Goal: Obtain resource: Obtain resource

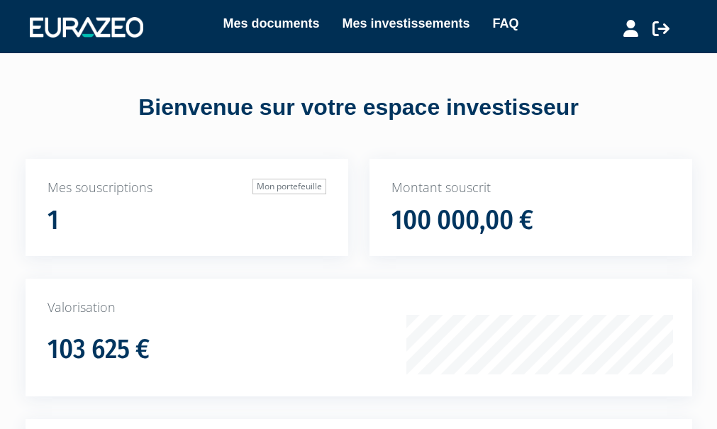
scroll to position [270, 0]
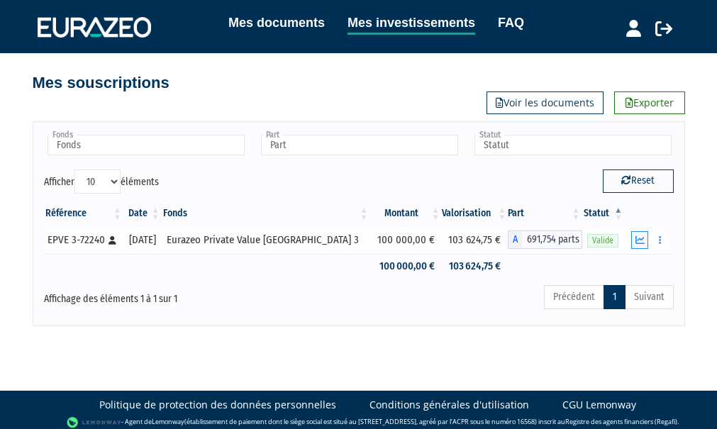
click at [640, 240] on icon "button" at bounding box center [639, 239] width 9 height 9
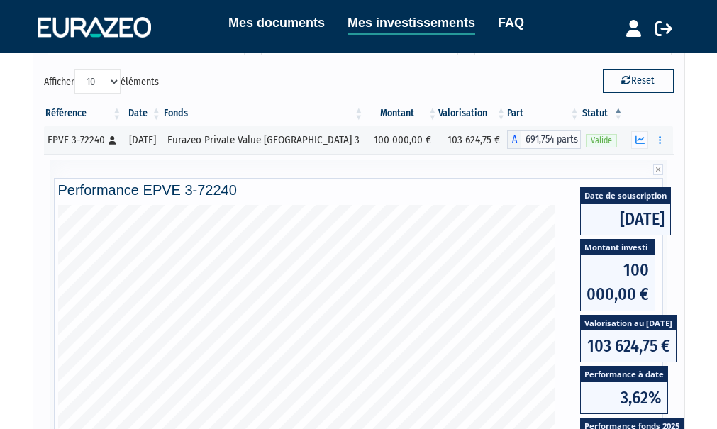
scroll to position [94, 0]
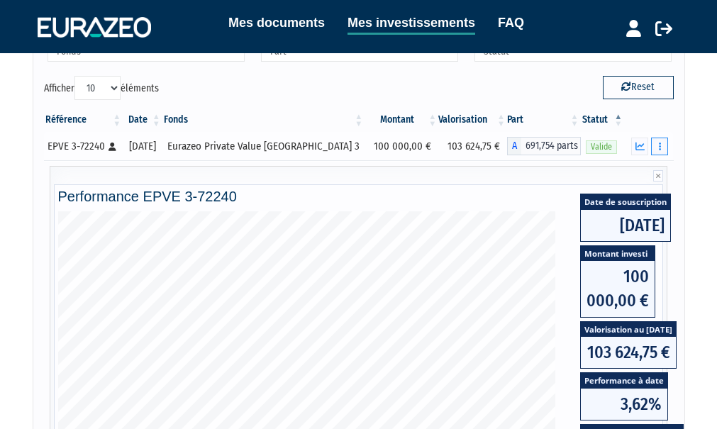
click at [662, 150] on button "button" at bounding box center [659, 146] width 17 height 18
click at [690, 176] on div "Fonds Eurazeo Private Value Europe 3 Fonds Part A - Eurazeo Private Value Europ…" at bounding box center [358, 350] width 687 height 658
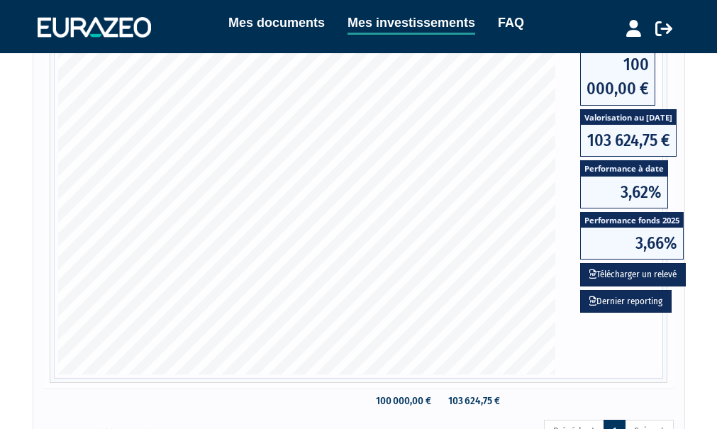
scroll to position [306, 0]
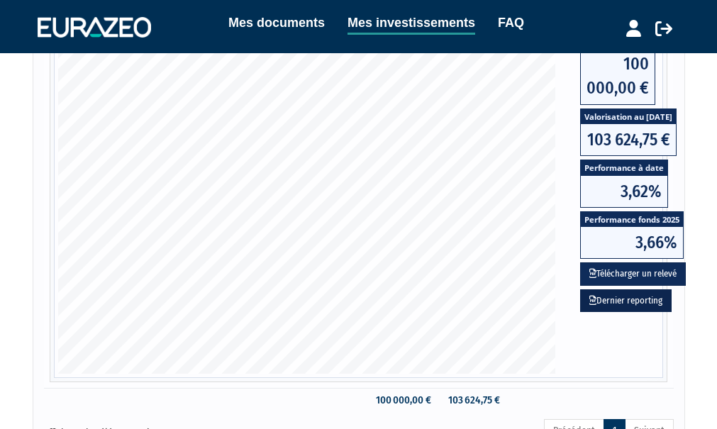
click at [637, 301] on link "Dernier reporting" at bounding box center [625, 300] width 91 height 23
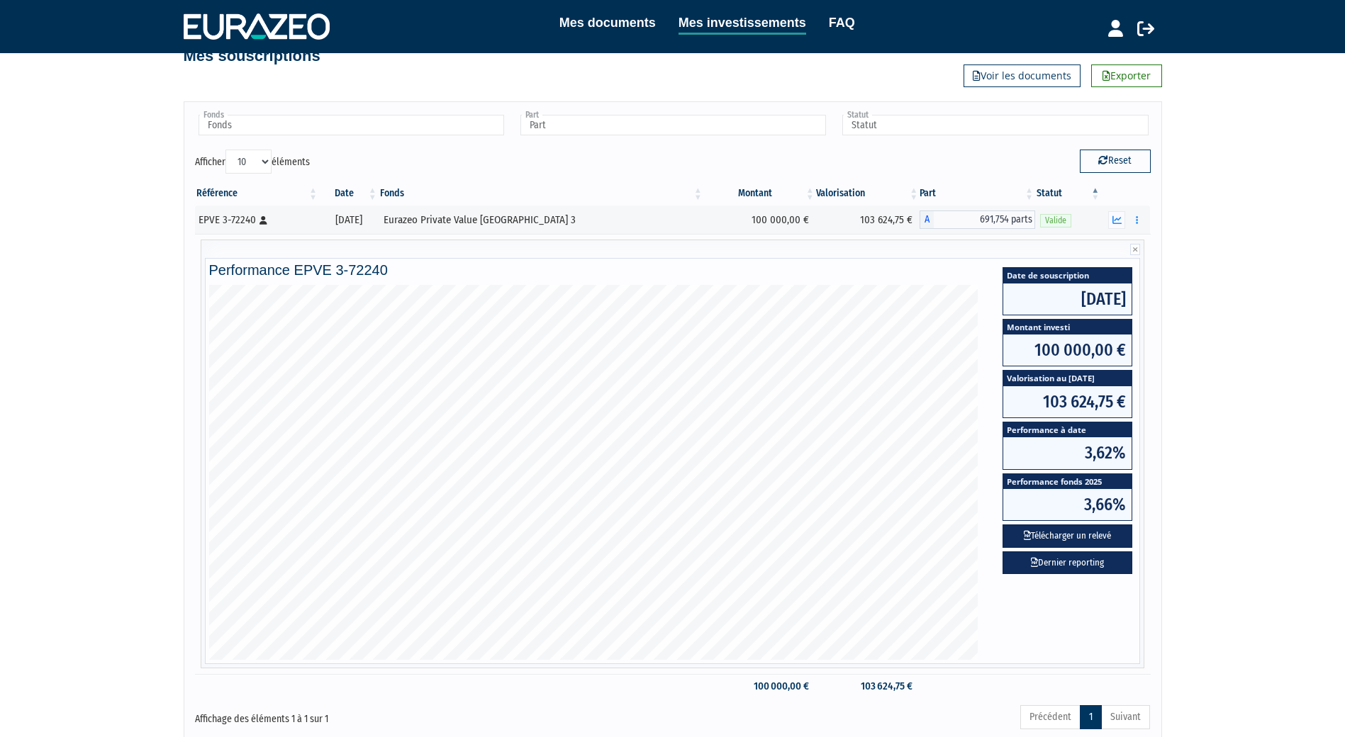
scroll to position [0, 0]
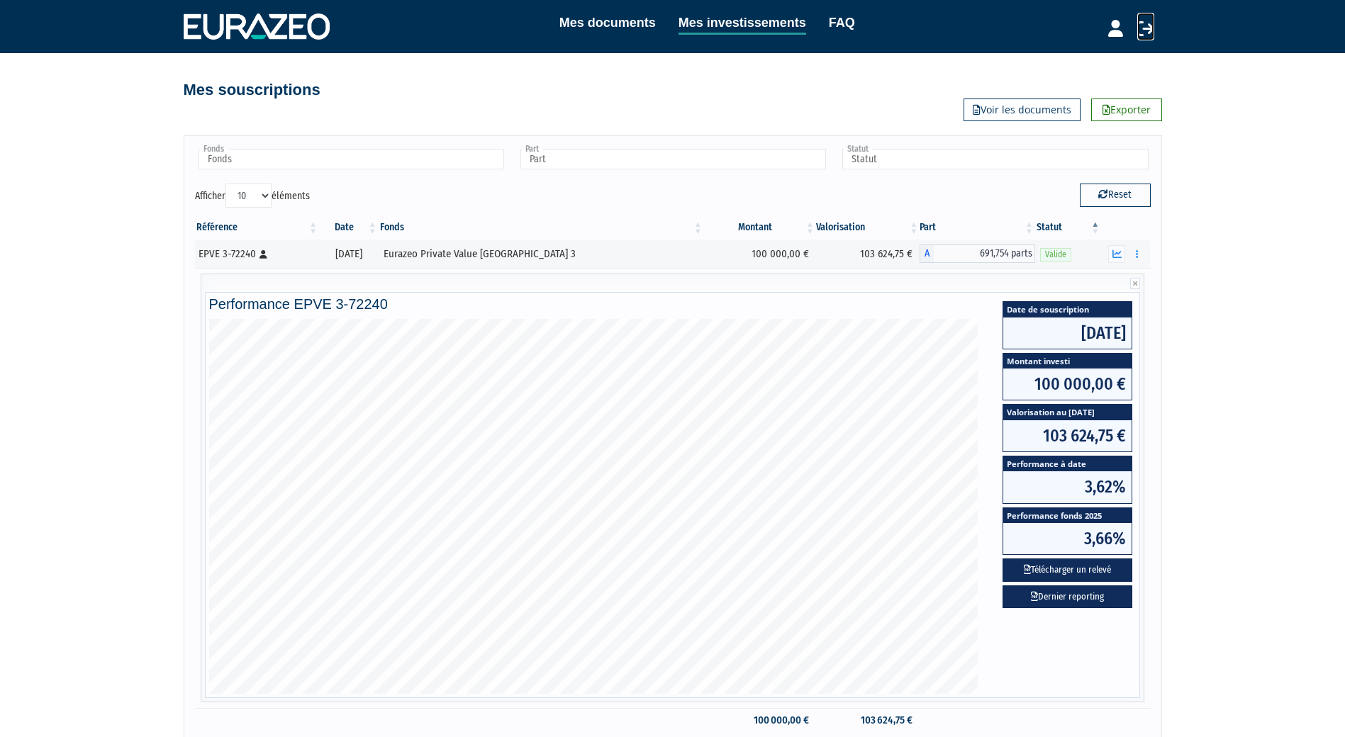
click at [726, 28] on icon at bounding box center [1145, 28] width 17 height 17
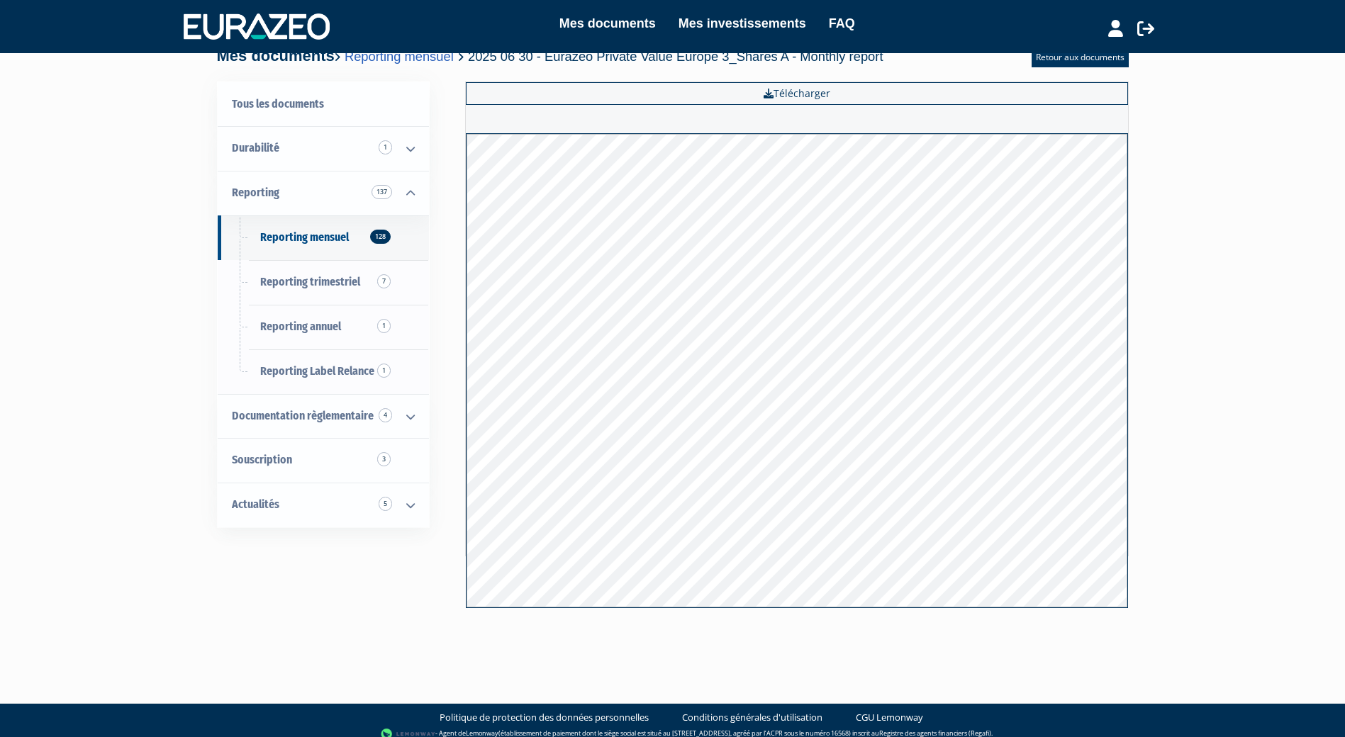
scroll to position [31, 0]
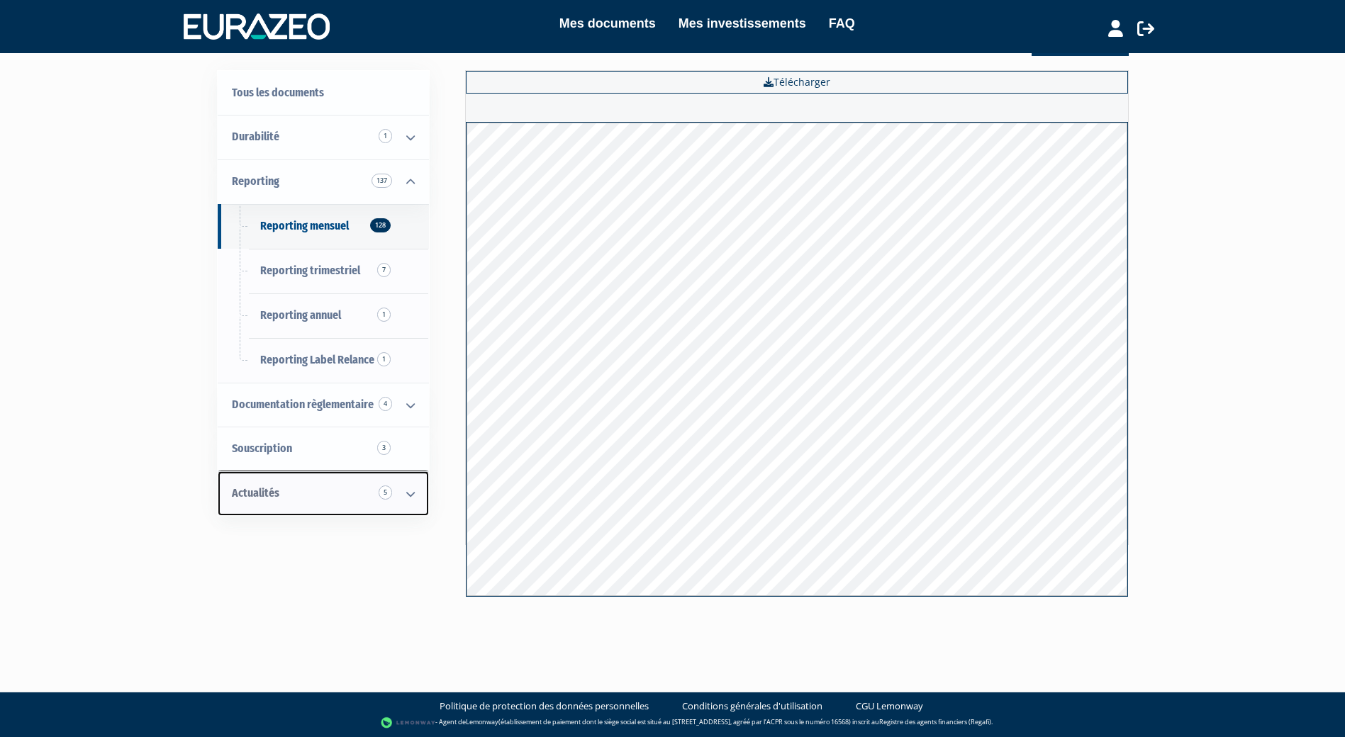
click at [259, 502] on link "Actualités 5" at bounding box center [323, 493] width 211 height 45
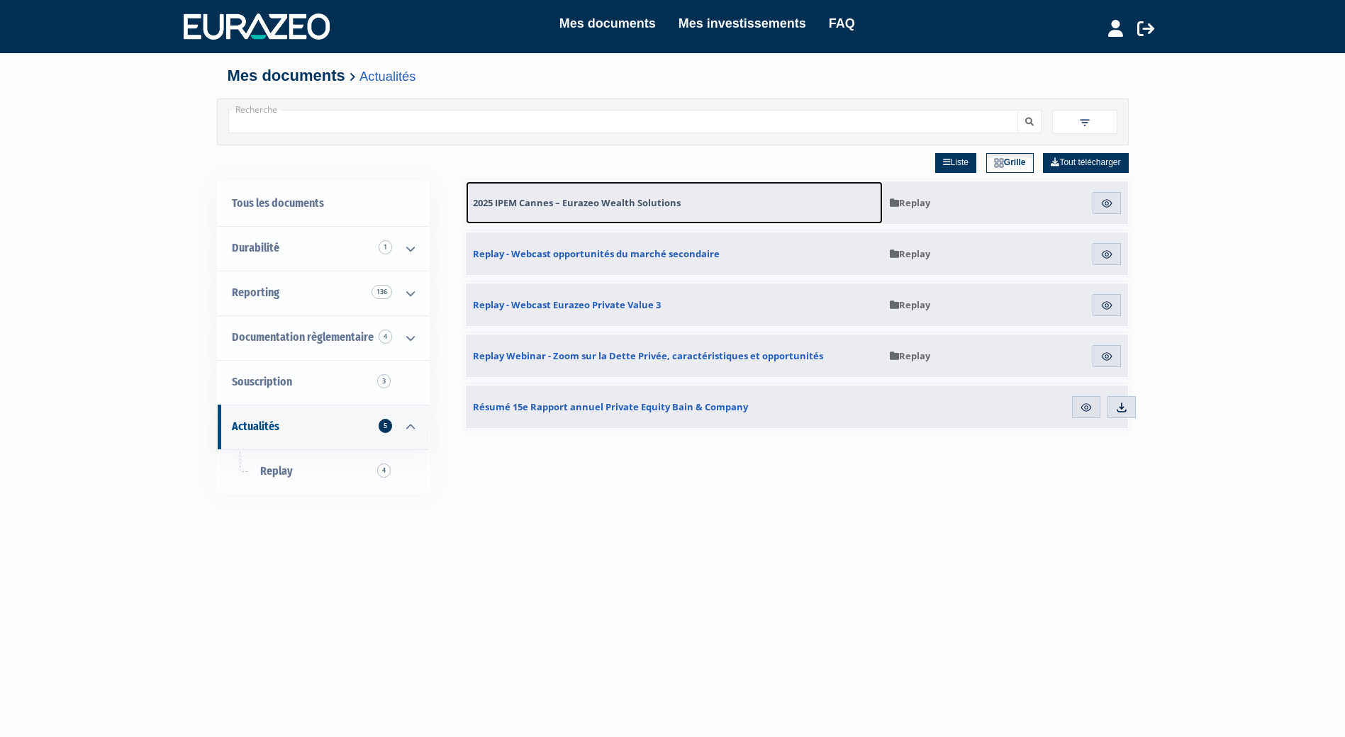
click at [521, 203] on span "2025 IPEM Cannes – Eurazeo Wealth Solutions" at bounding box center [577, 202] width 208 height 13
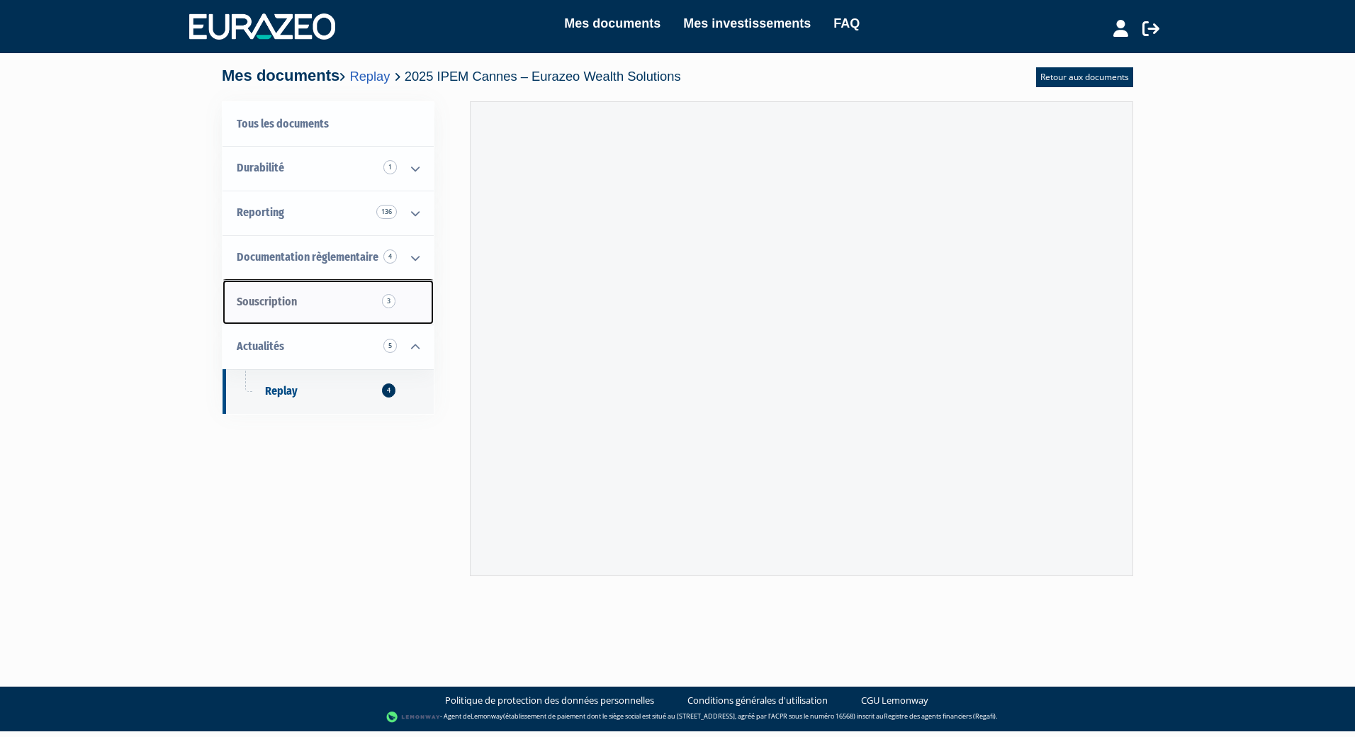
click at [249, 305] on span "Souscription 3" at bounding box center [267, 301] width 60 height 13
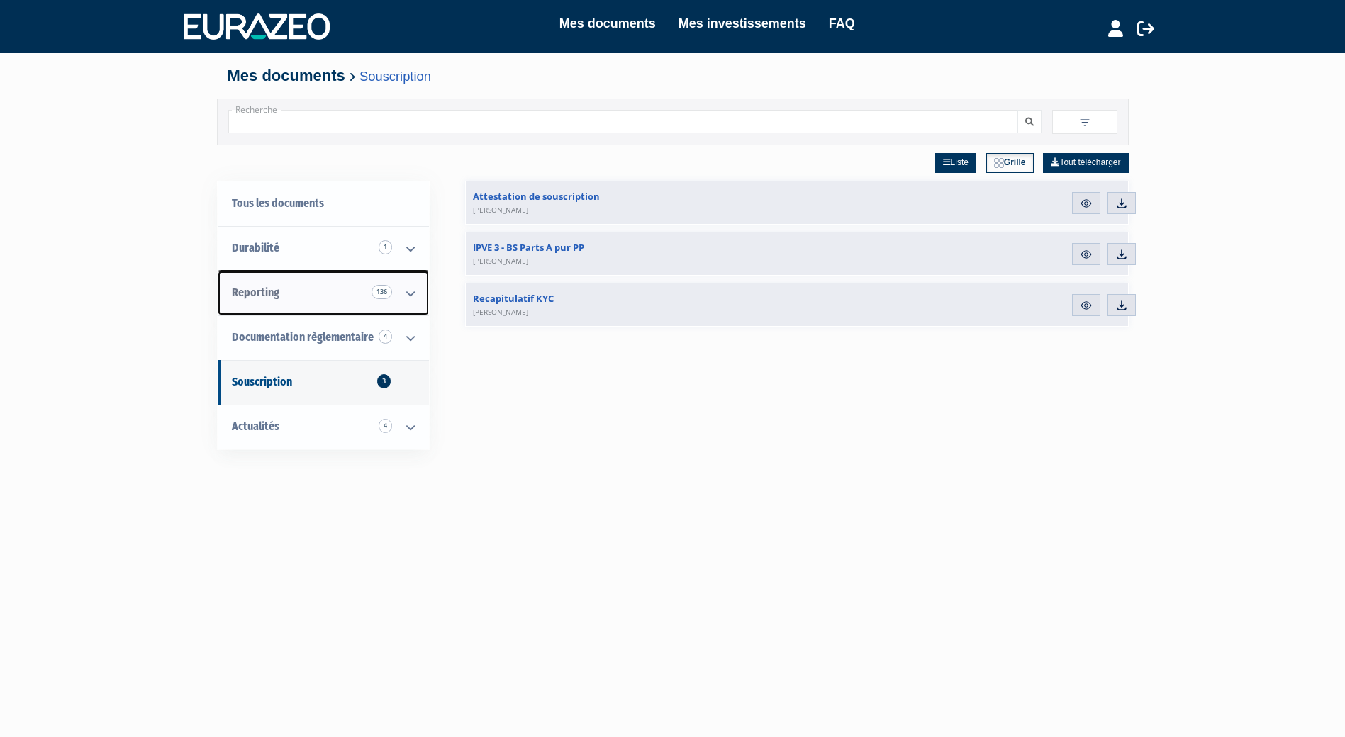
click at [259, 298] on span "Reporting 136" at bounding box center [255, 292] width 47 height 13
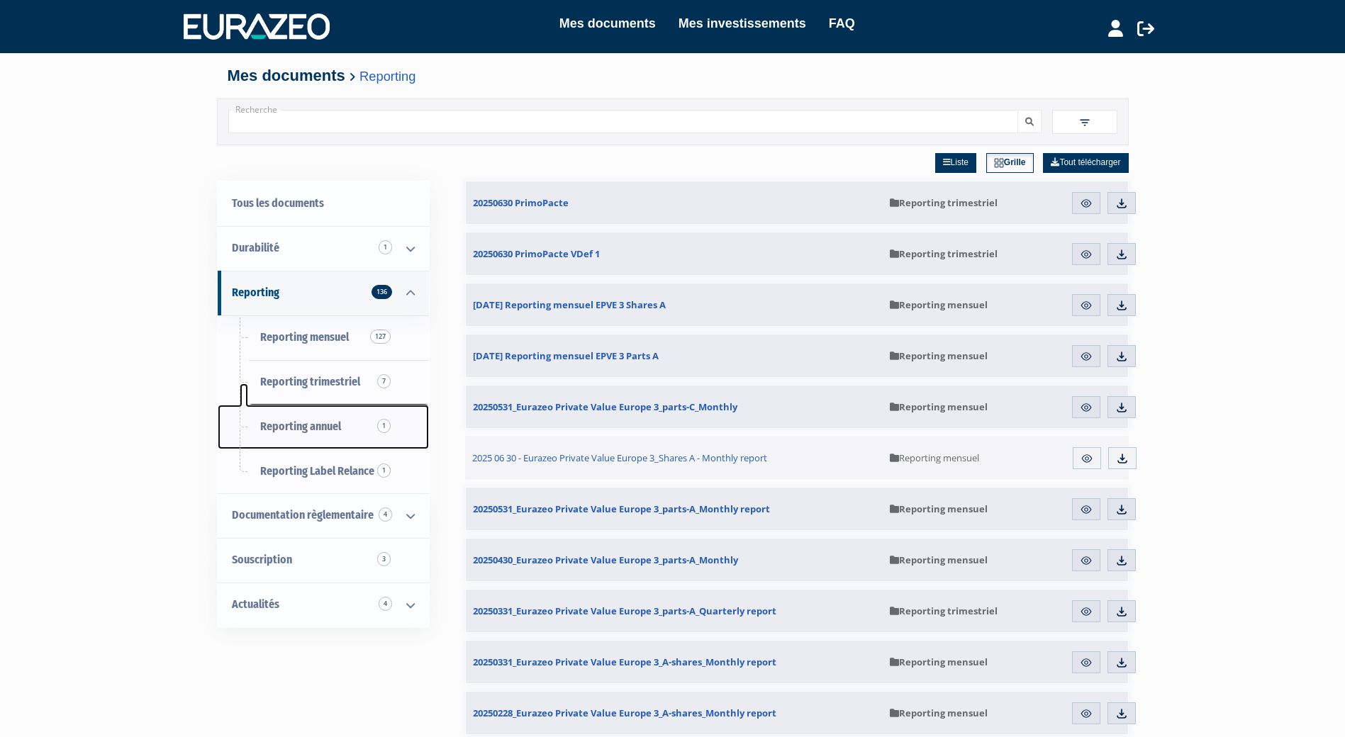
click at [317, 424] on span "Reporting annuel 1" at bounding box center [300, 426] width 81 height 13
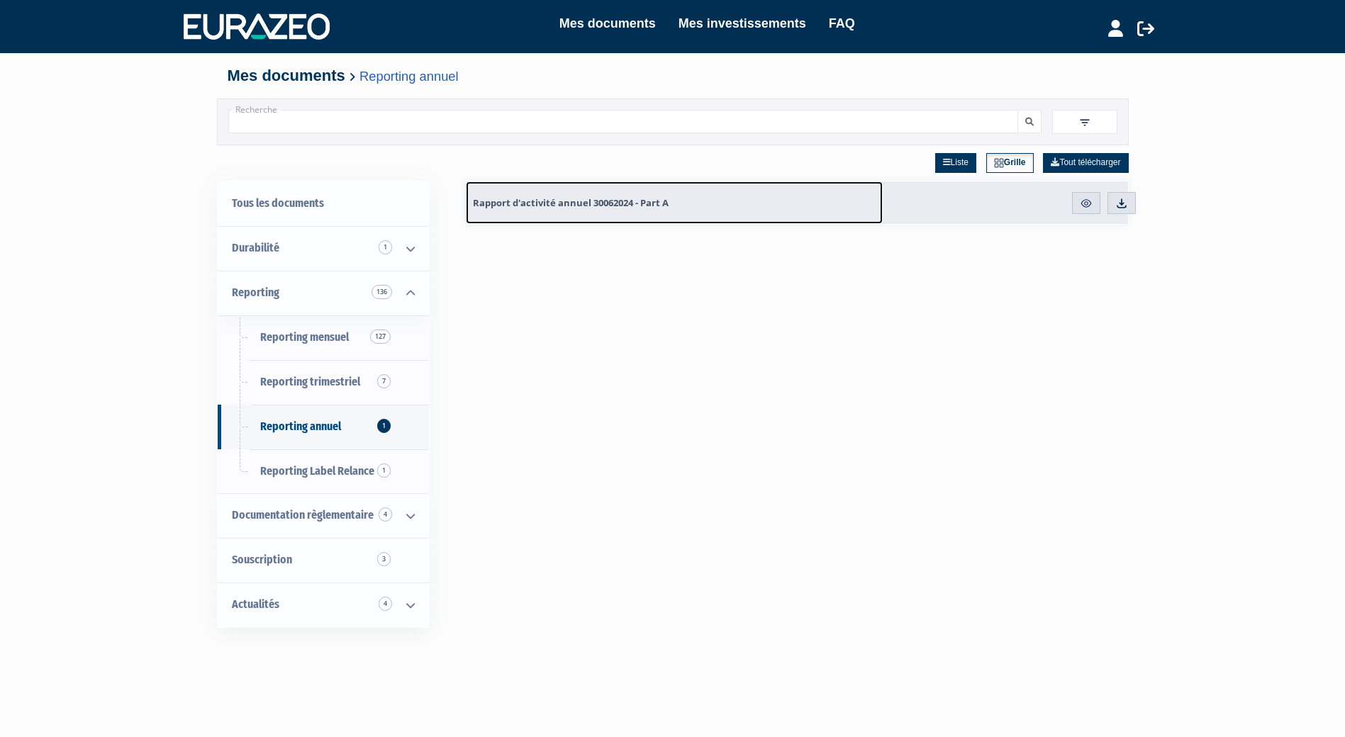
click at [580, 208] on span "Rapport d'activité annuel 30062024 - Part A" at bounding box center [571, 202] width 196 height 13
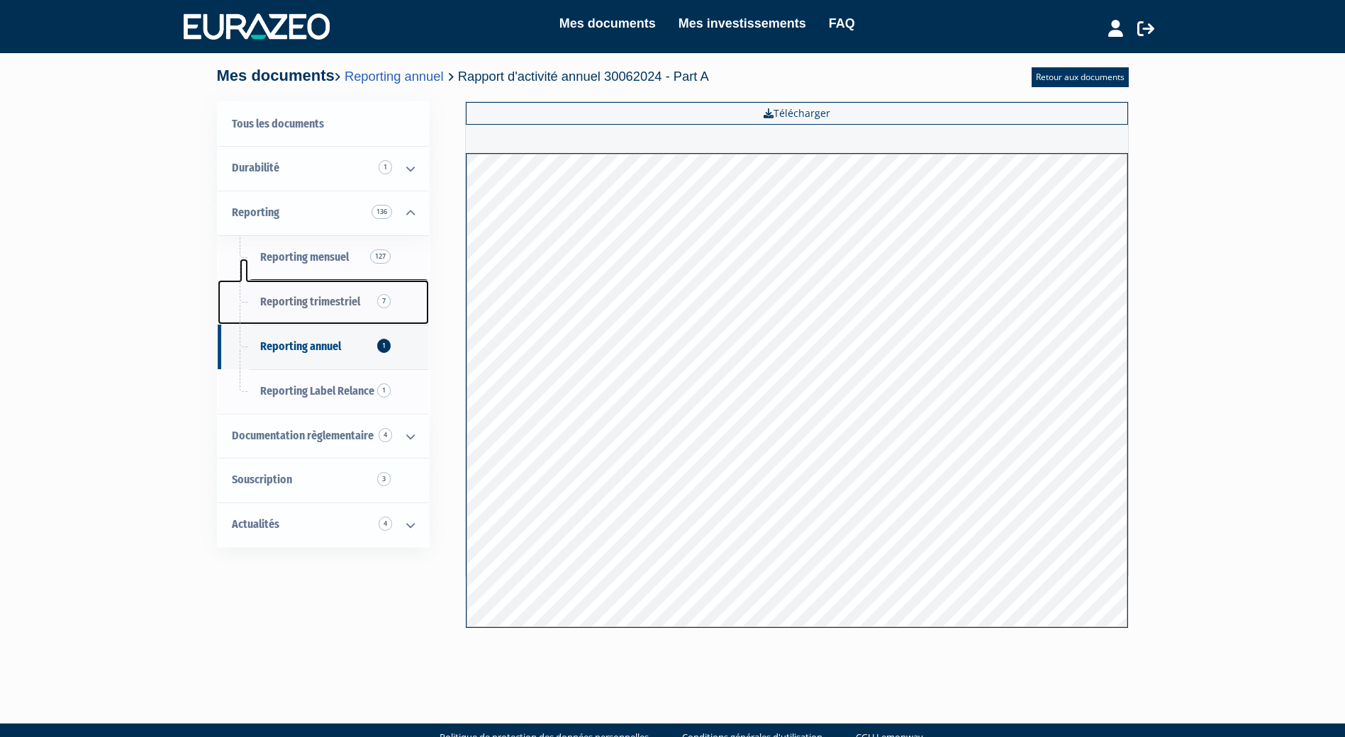
click at [313, 303] on span "Reporting trimestriel 7" at bounding box center [310, 301] width 100 height 13
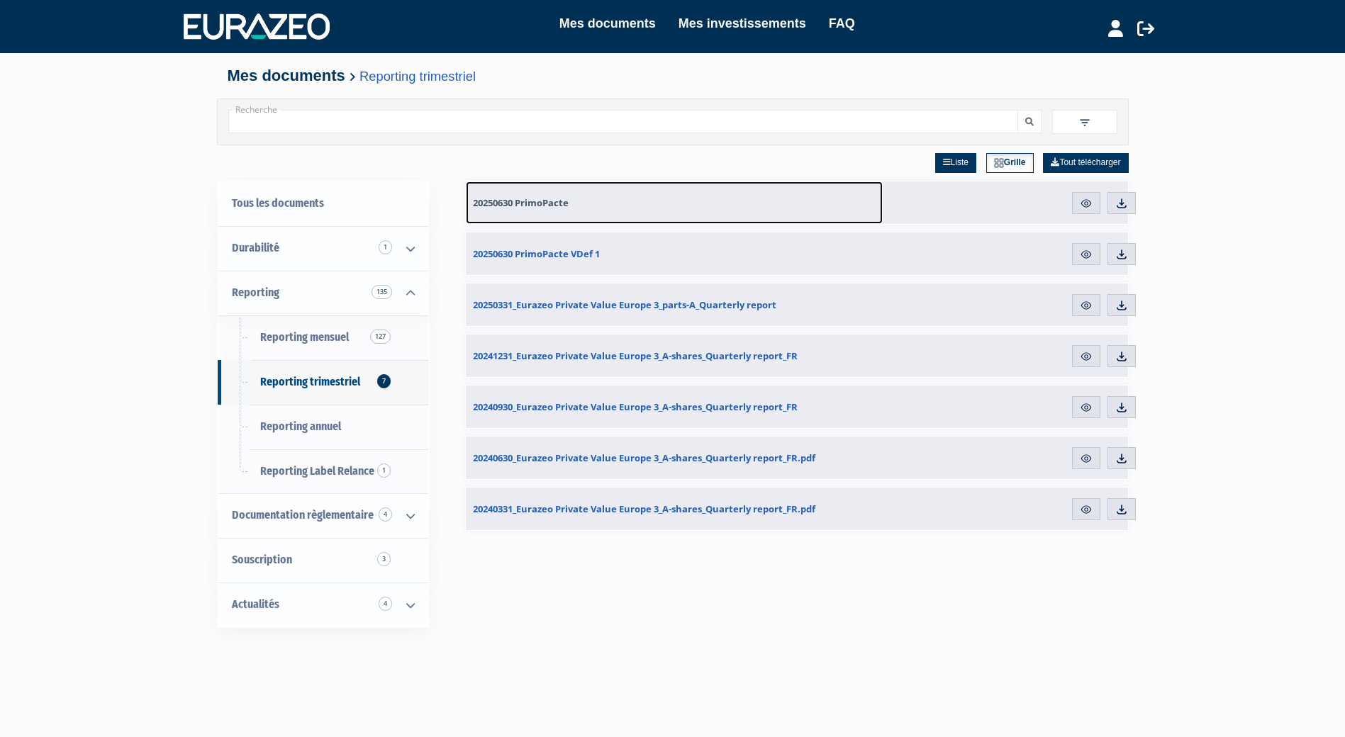
click at [536, 208] on span "20250630 PrimoPacte" at bounding box center [521, 202] width 96 height 13
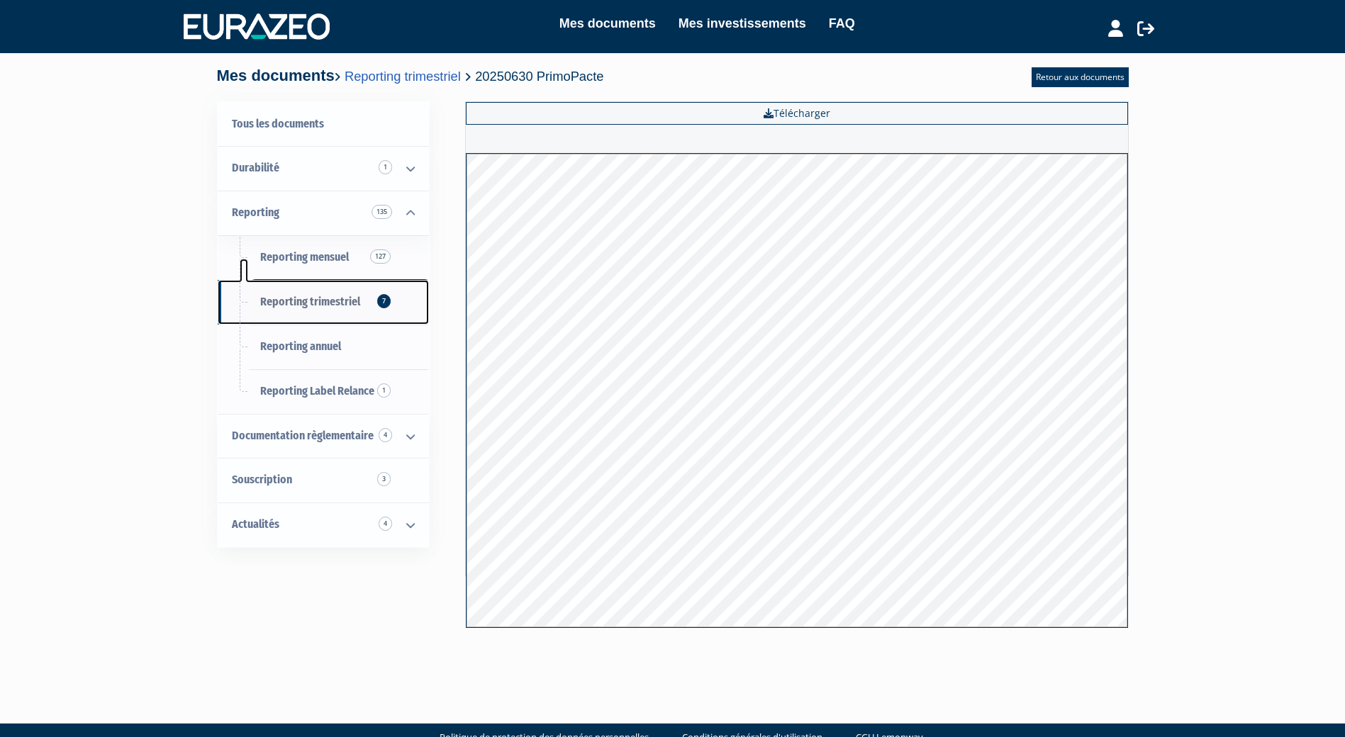
click at [309, 303] on span "Reporting trimestriel 7" at bounding box center [310, 301] width 100 height 13
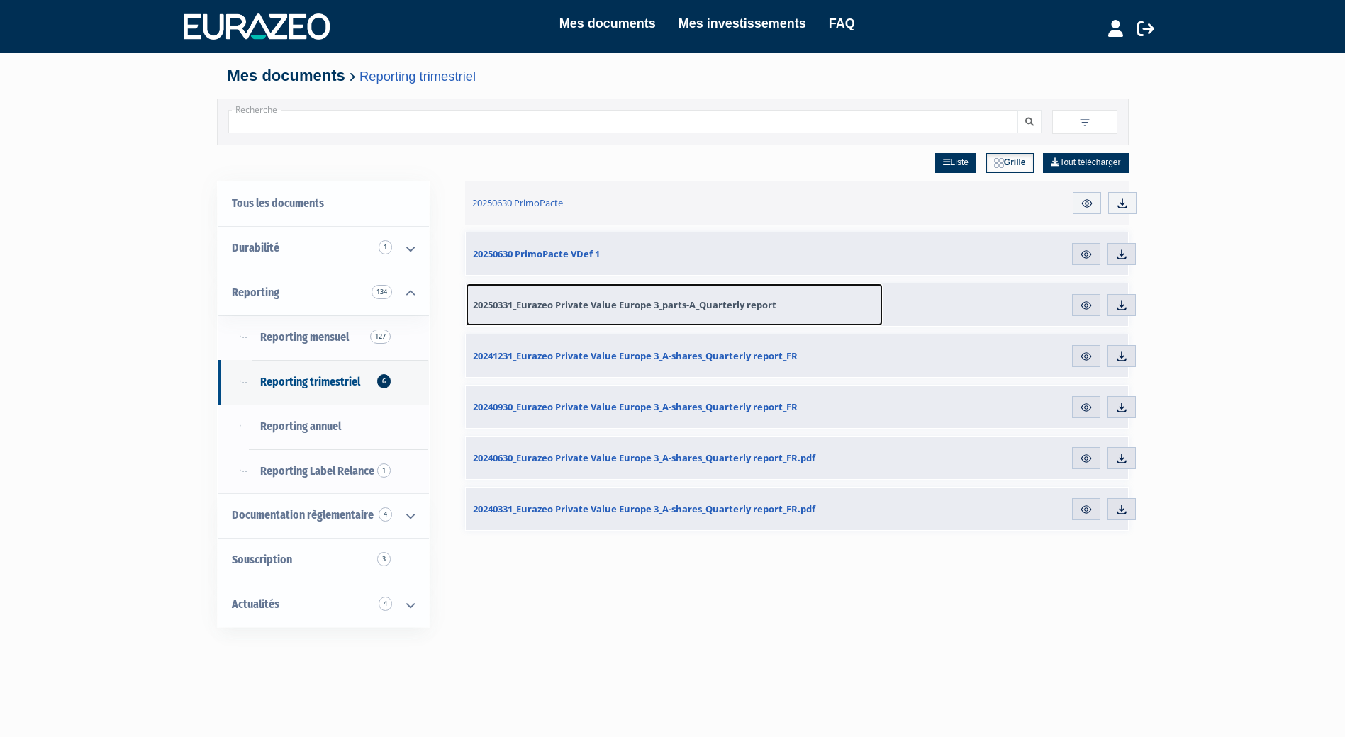
click at [572, 309] on span "20250331_Eurazeo Private Value Europe 3_parts-A_Quarterly report" at bounding box center [624, 304] width 303 height 13
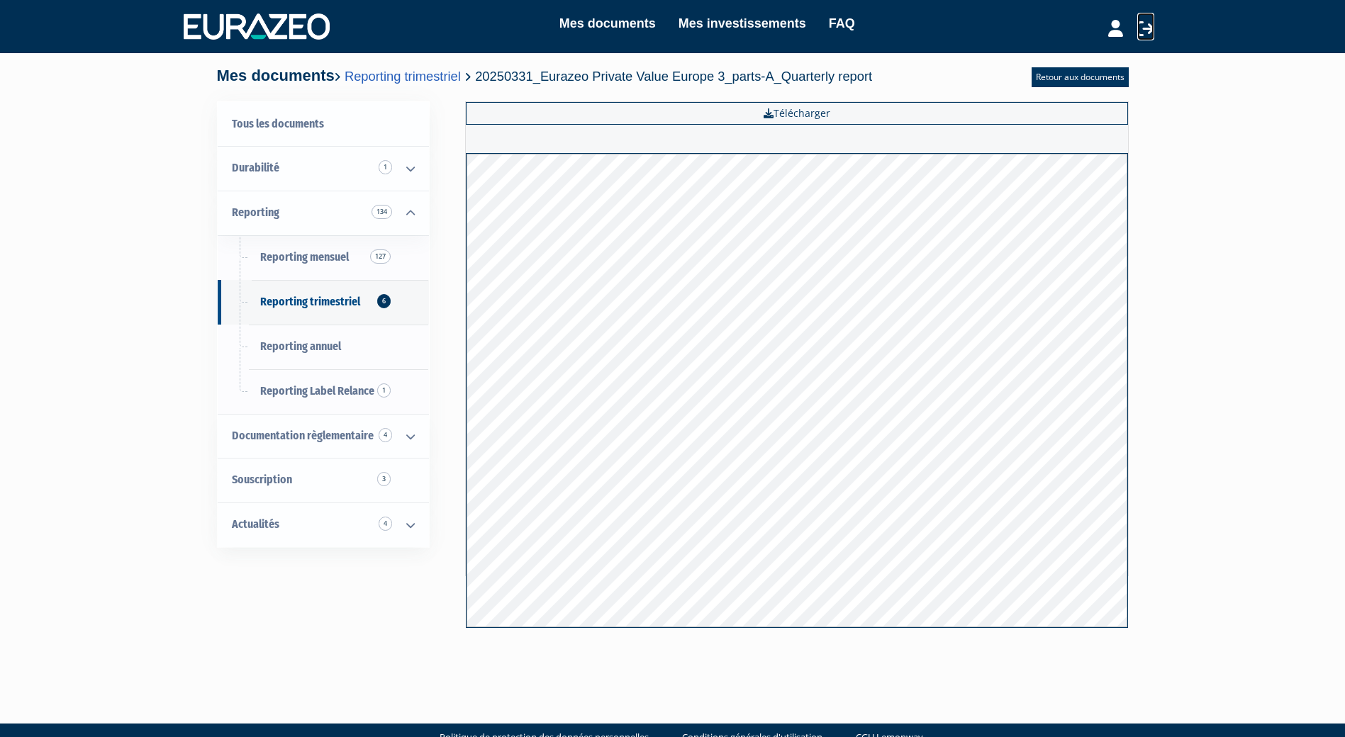
click at [1145, 33] on icon at bounding box center [1145, 28] width 17 height 17
